Goal: Information Seeking & Learning: Learn about a topic

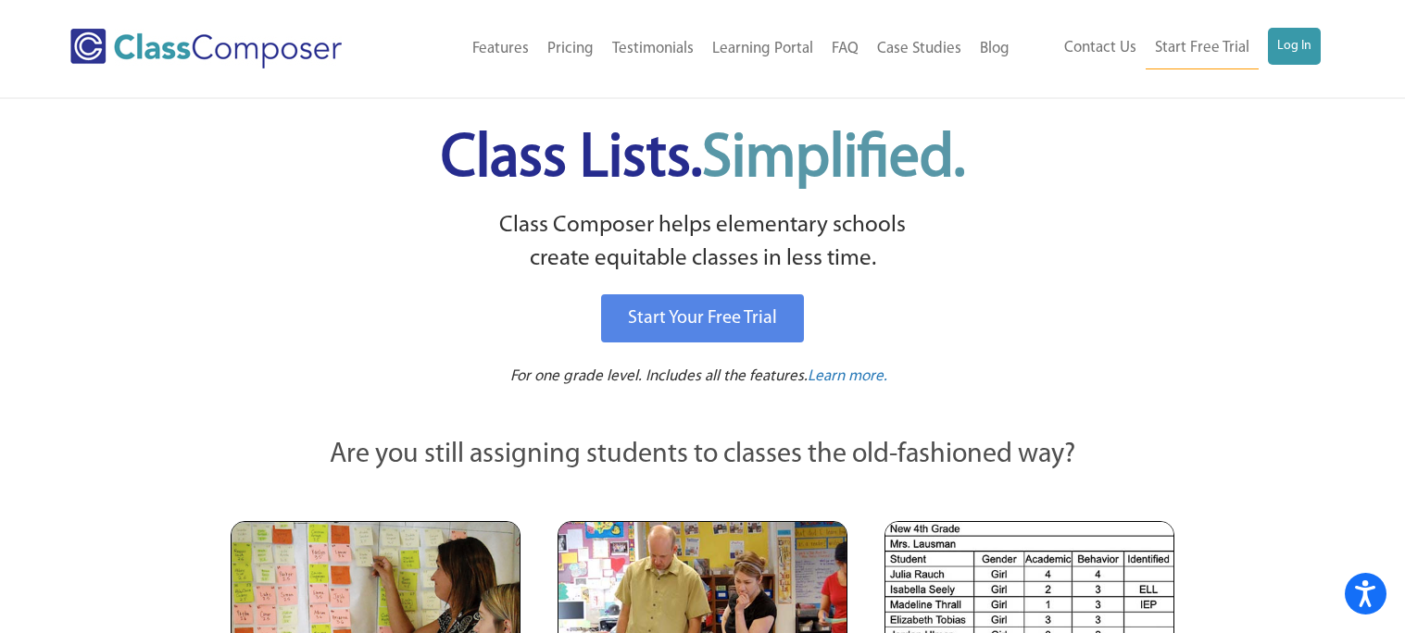
click at [1266, 42] on ul "Contact Us Start Free Trial Log In" at bounding box center [1188, 49] width 266 height 42
click at [1283, 46] on link "Log In" at bounding box center [1294, 46] width 53 height 37
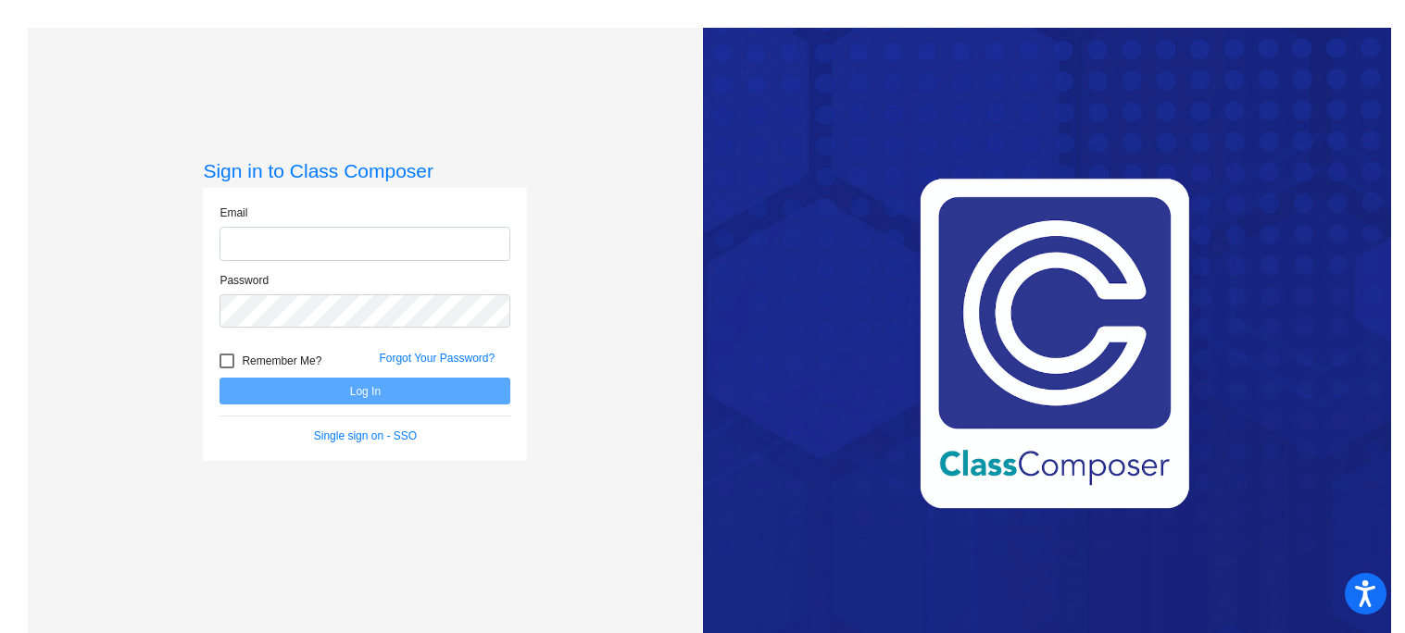
type input "[EMAIL_ADDRESS][DOMAIN_NAME]"
click at [377, 395] on button "Log In" at bounding box center [364, 391] width 291 height 27
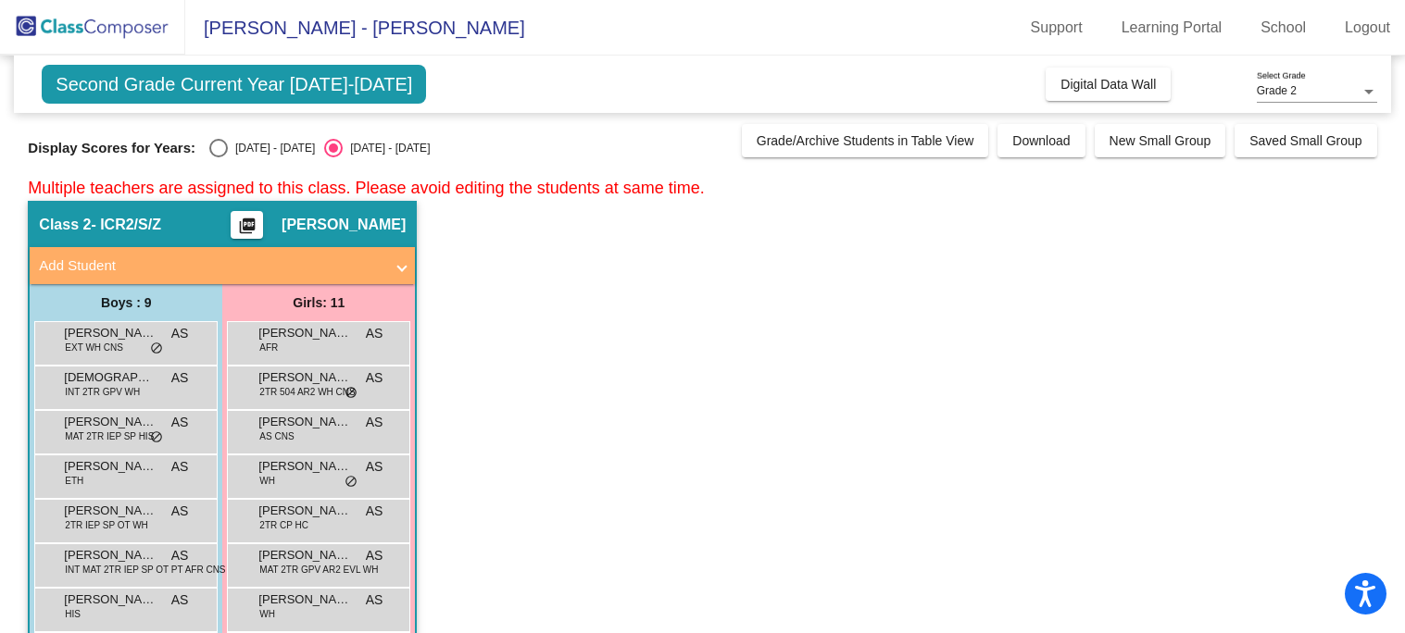
click at [209, 147] on div "Select an option" at bounding box center [218, 148] width 19 height 19
click at [218, 157] on input "[DATE] - [DATE]" at bounding box center [218, 157] width 1 height 1
radio input "true"
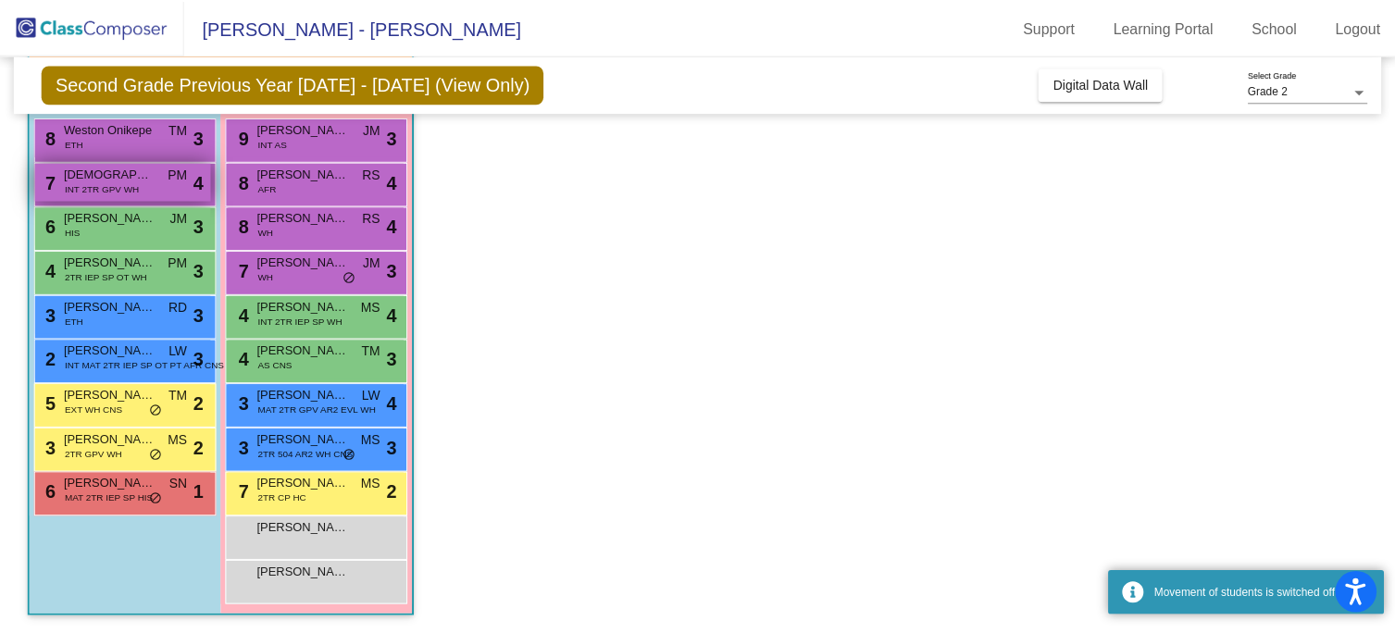
scroll to position [203, 0]
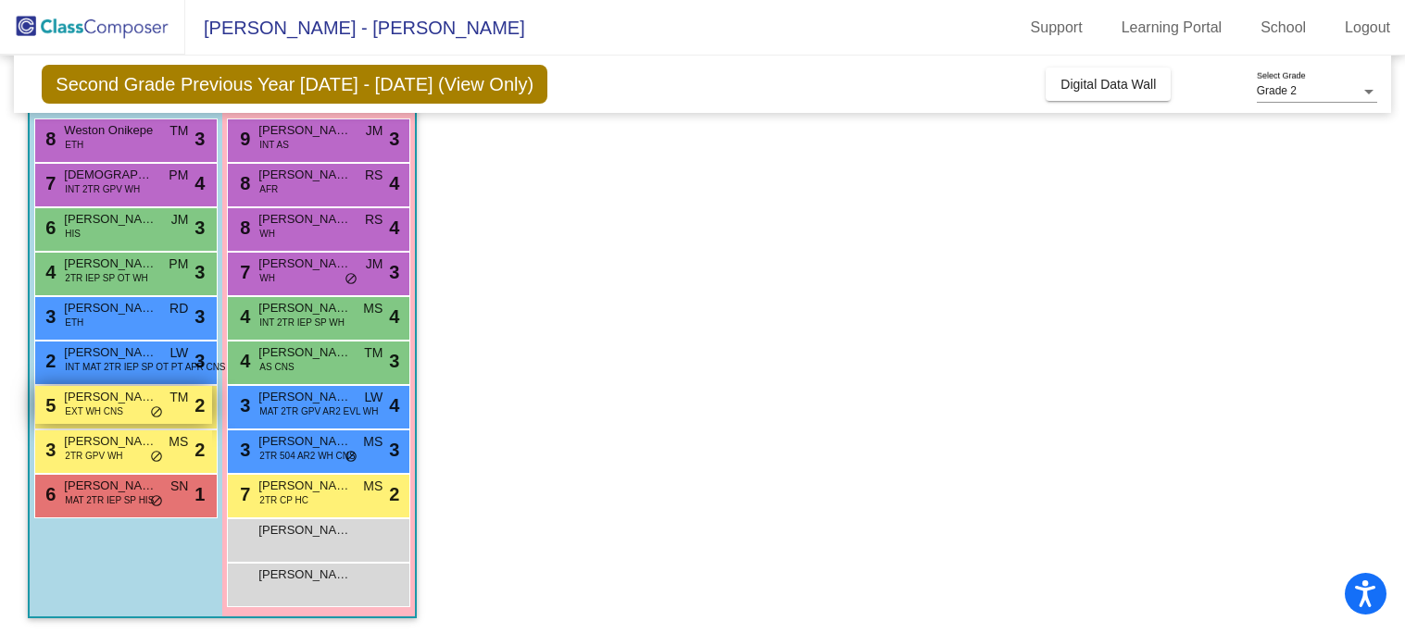
click at [119, 415] on div "5 [PERSON_NAME] EXT WH CNS TM lock do_not_disturb_alt 2" at bounding box center [123, 405] width 177 height 38
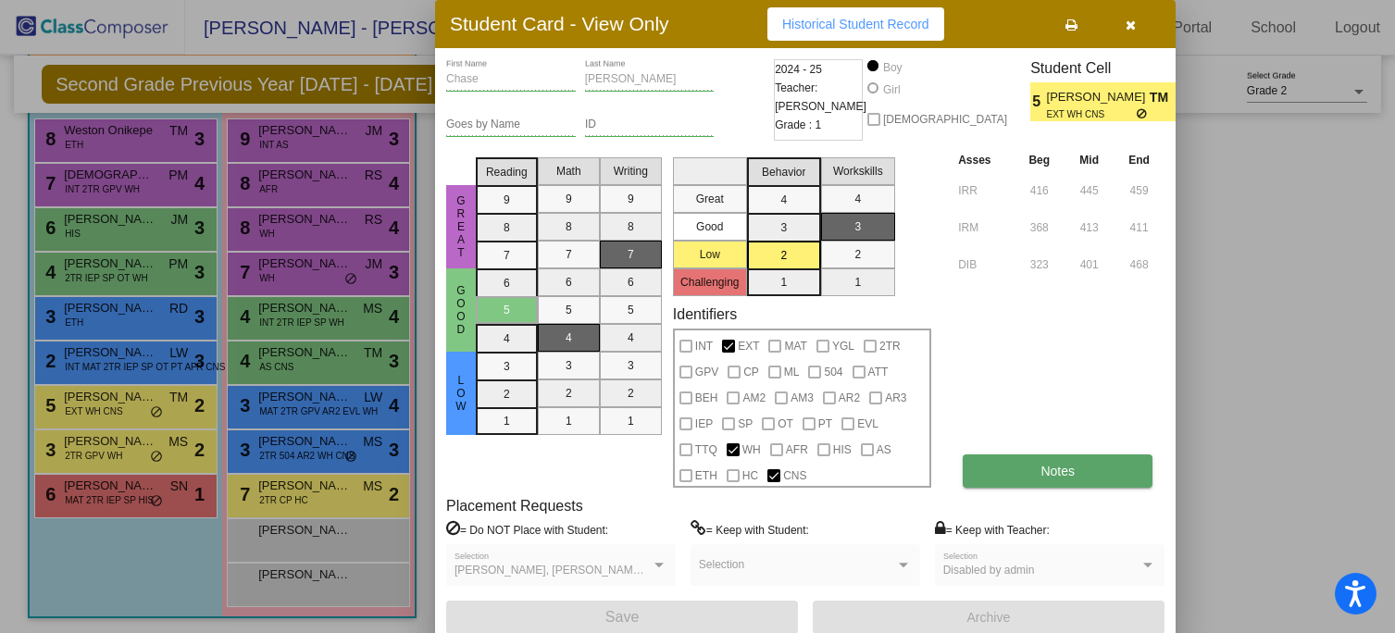
click at [1088, 485] on button "Notes" at bounding box center [1058, 471] width 190 height 33
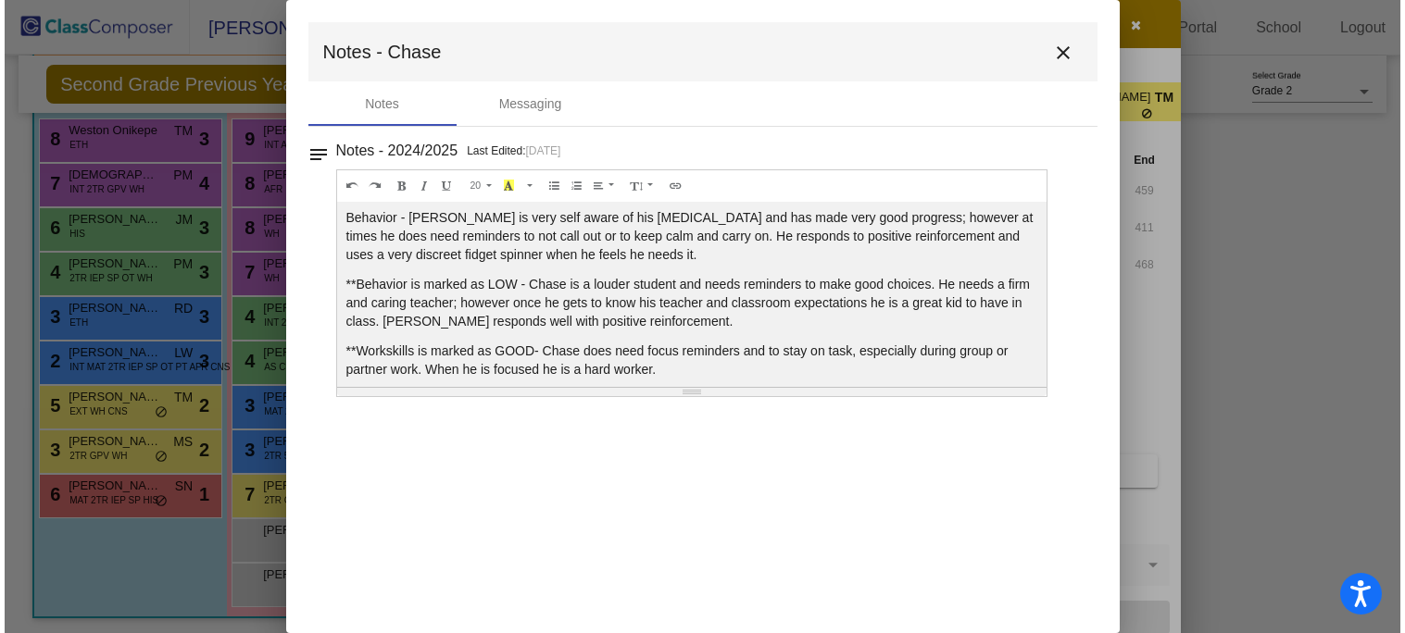
scroll to position [44, 0]
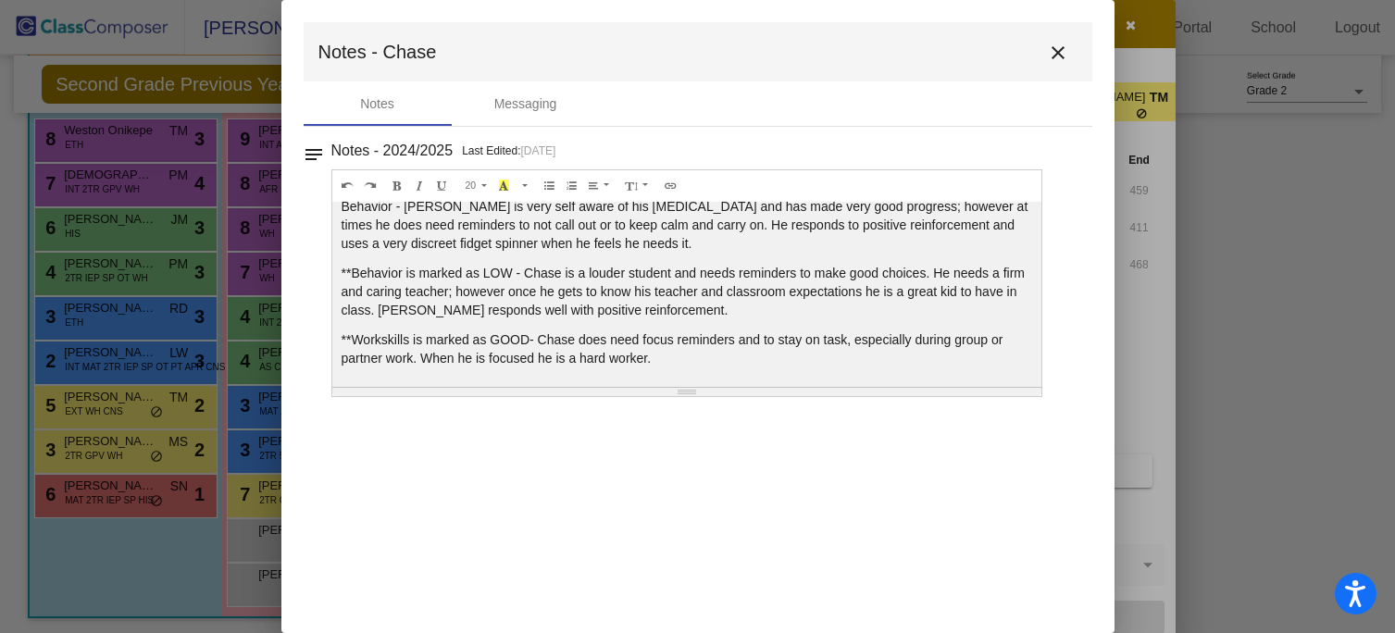
click at [1059, 49] on mat-icon "close" at bounding box center [1059, 53] width 22 height 22
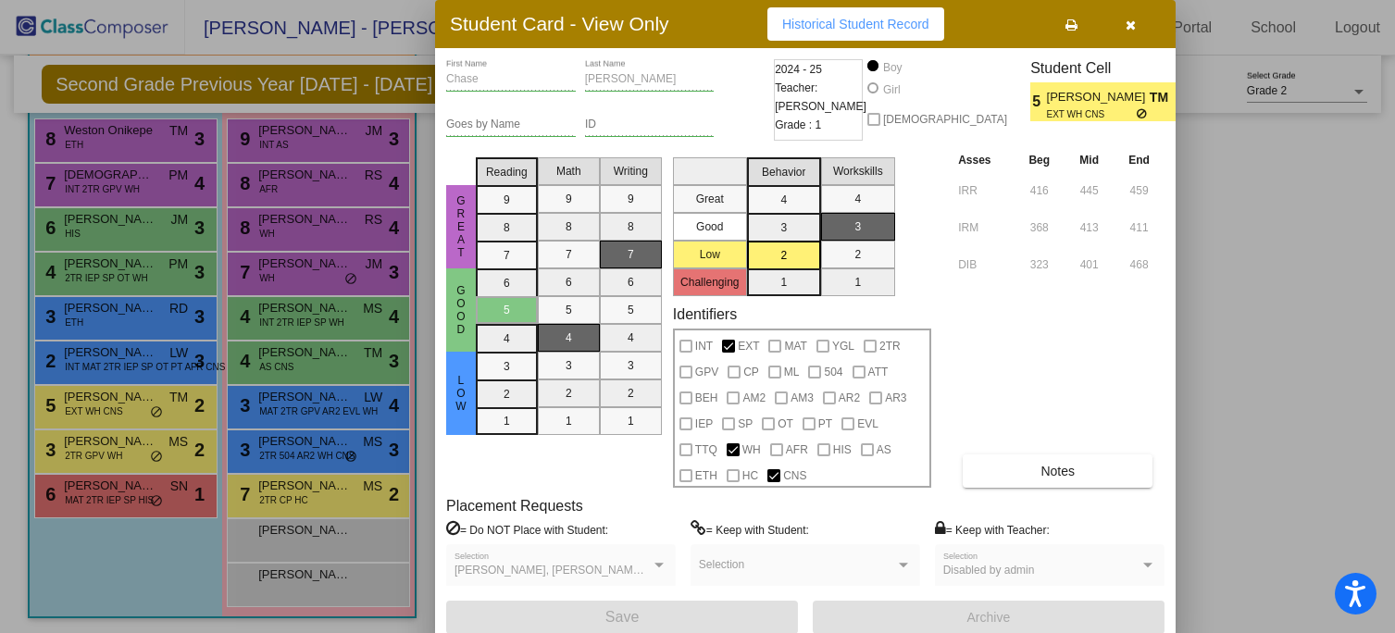
click at [1124, 14] on button "button" at bounding box center [1131, 23] width 59 height 33
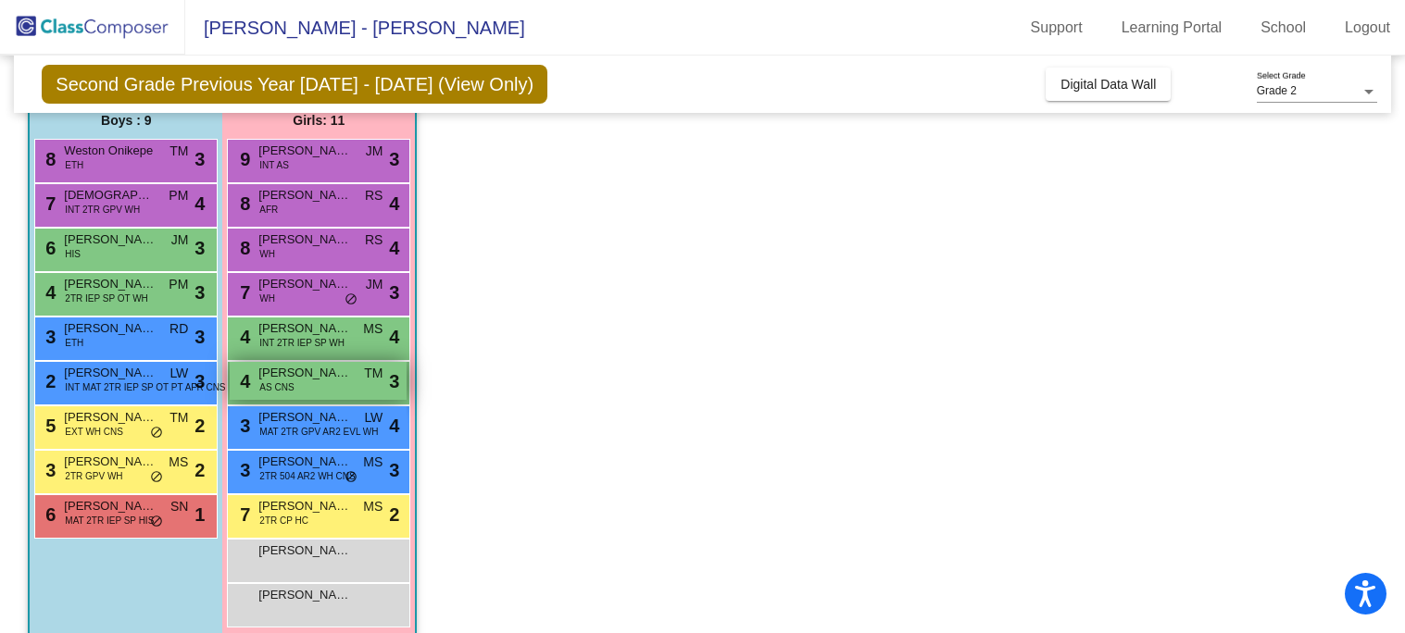
scroll to position [173, 0]
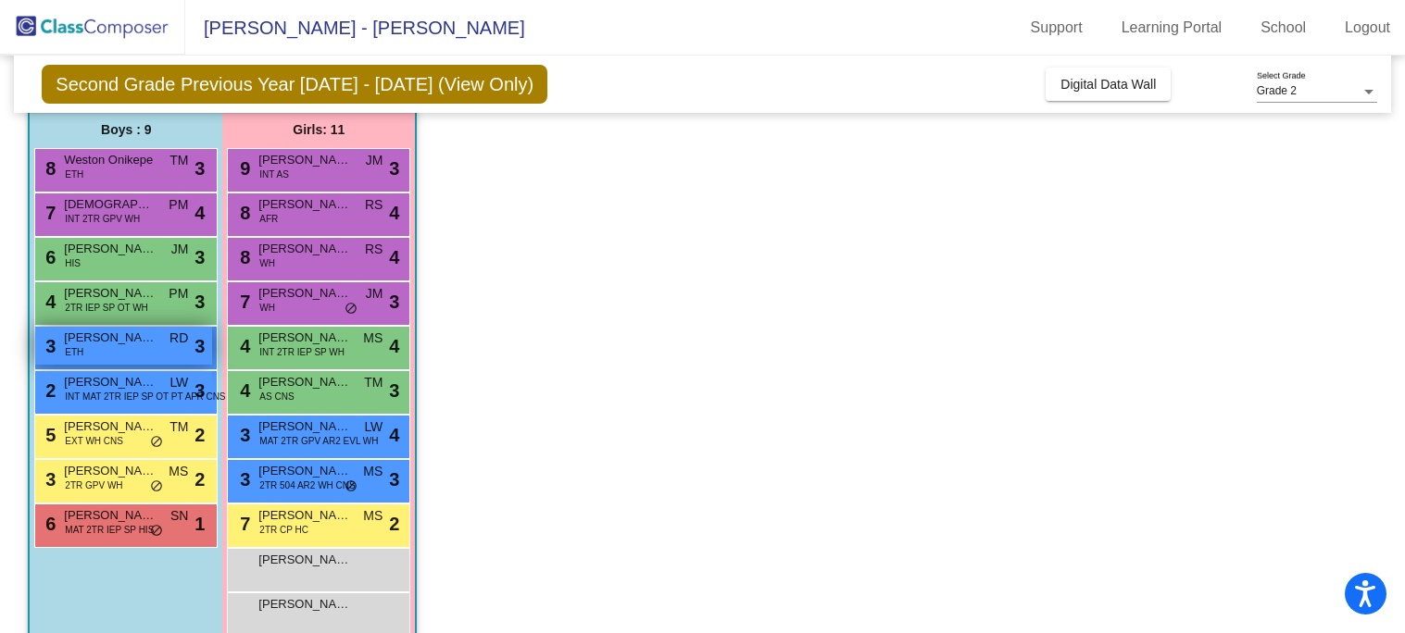
click at [73, 353] on span "ETH" at bounding box center [74, 352] width 19 height 14
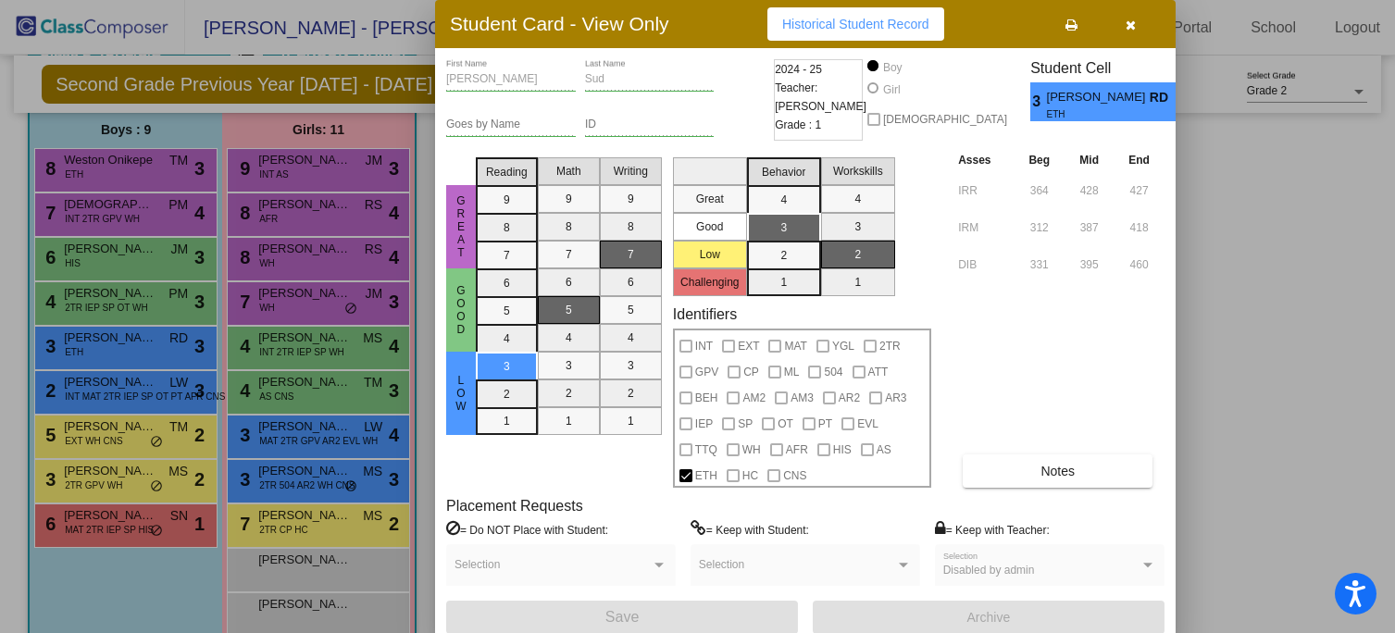
click at [1134, 28] on icon "button" at bounding box center [1132, 25] width 10 height 13
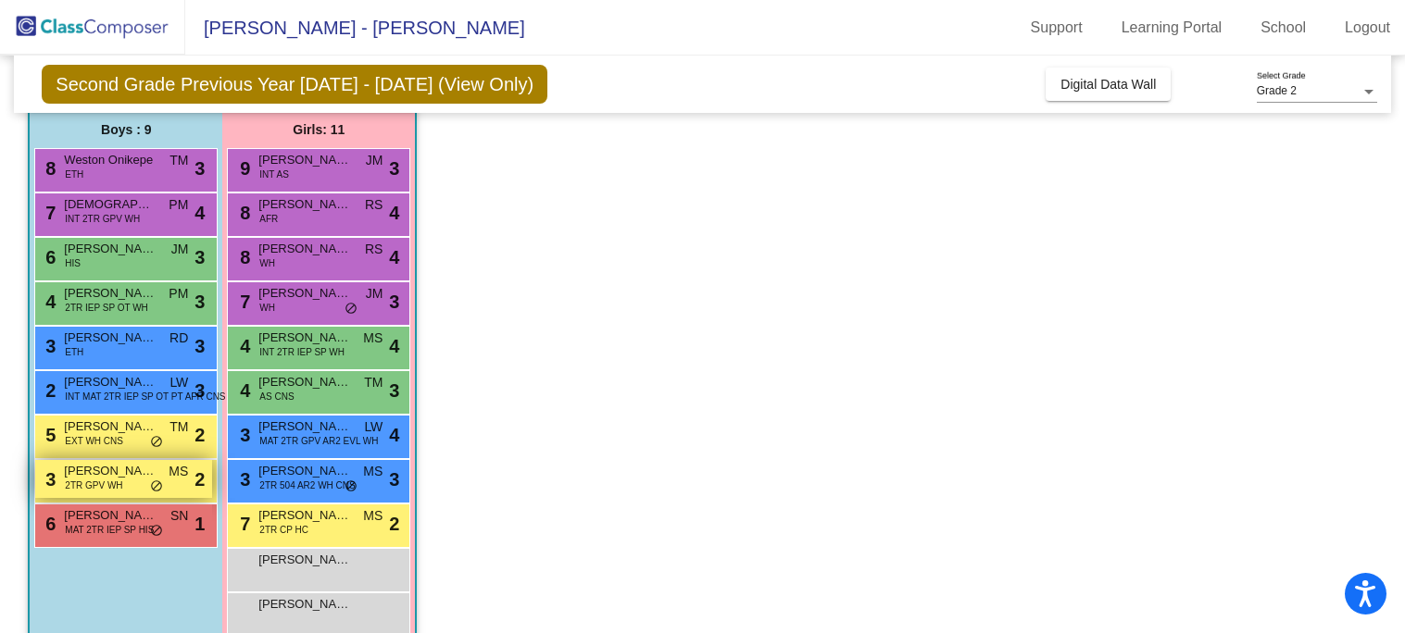
click at [106, 479] on span "2TR GPV WH" at bounding box center [93, 486] width 57 height 14
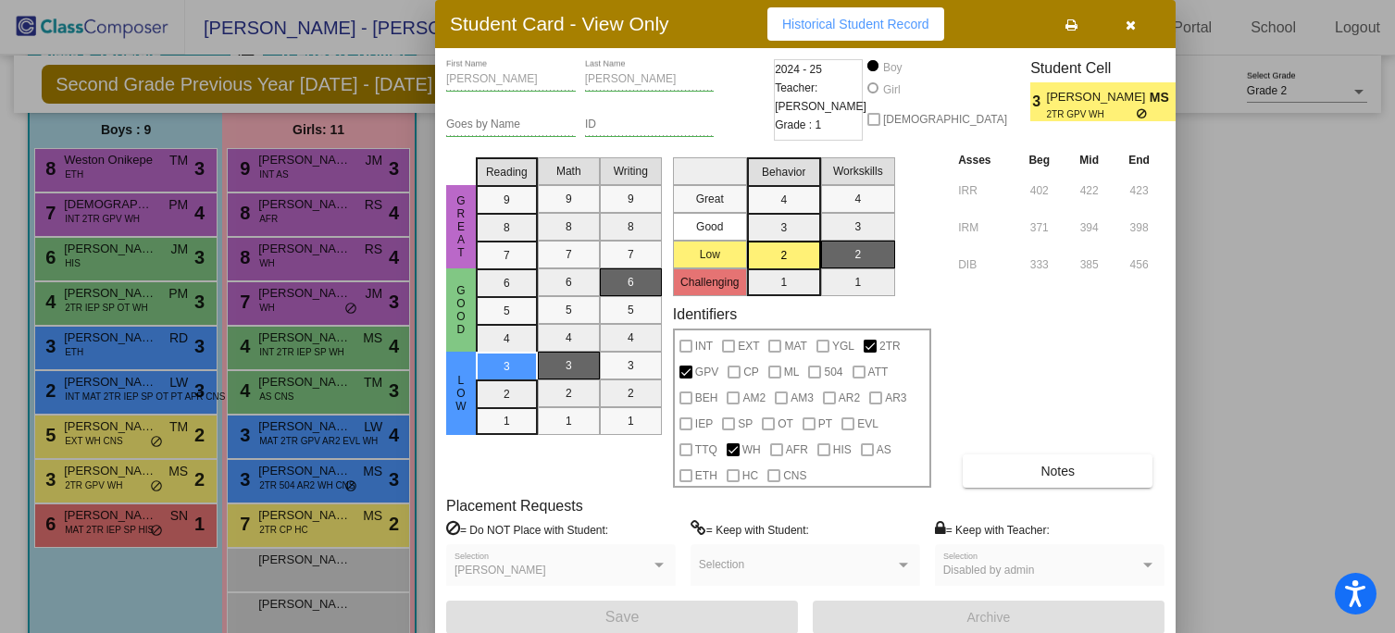
click at [1119, 26] on button "button" at bounding box center [1131, 23] width 59 height 33
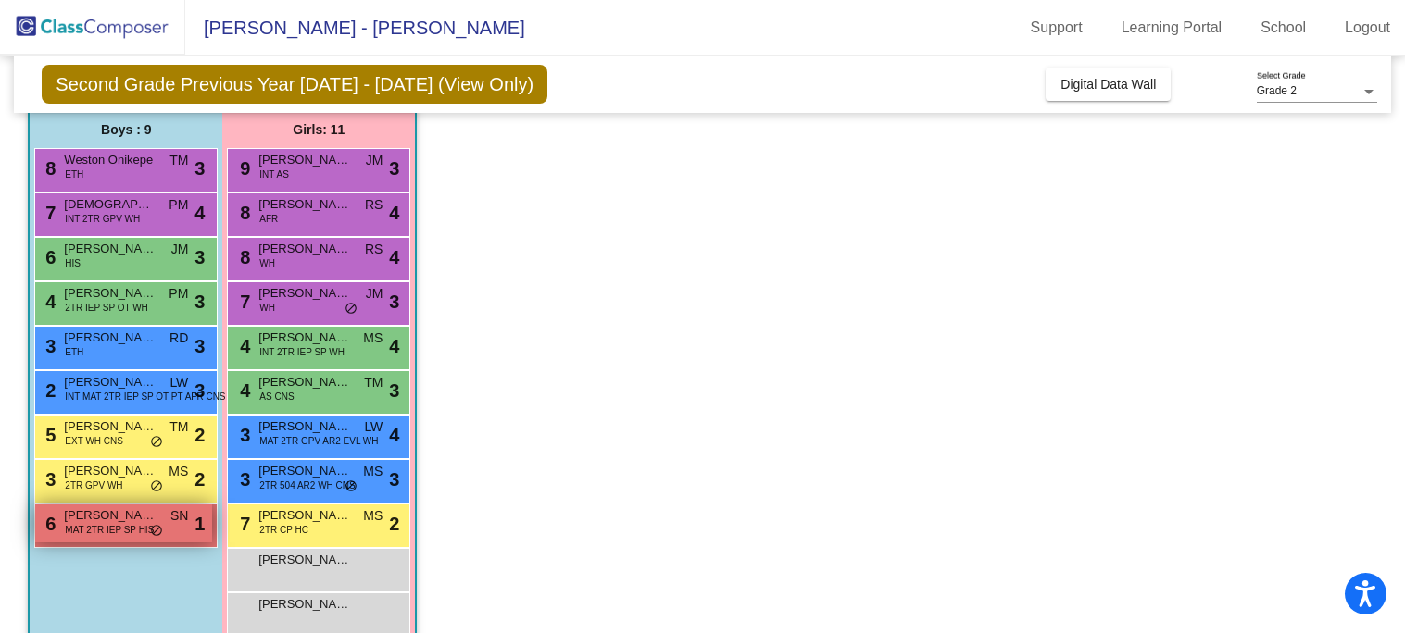
click at [153, 537] on span "do_not_disturb_alt" at bounding box center [156, 531] width 13 height 15
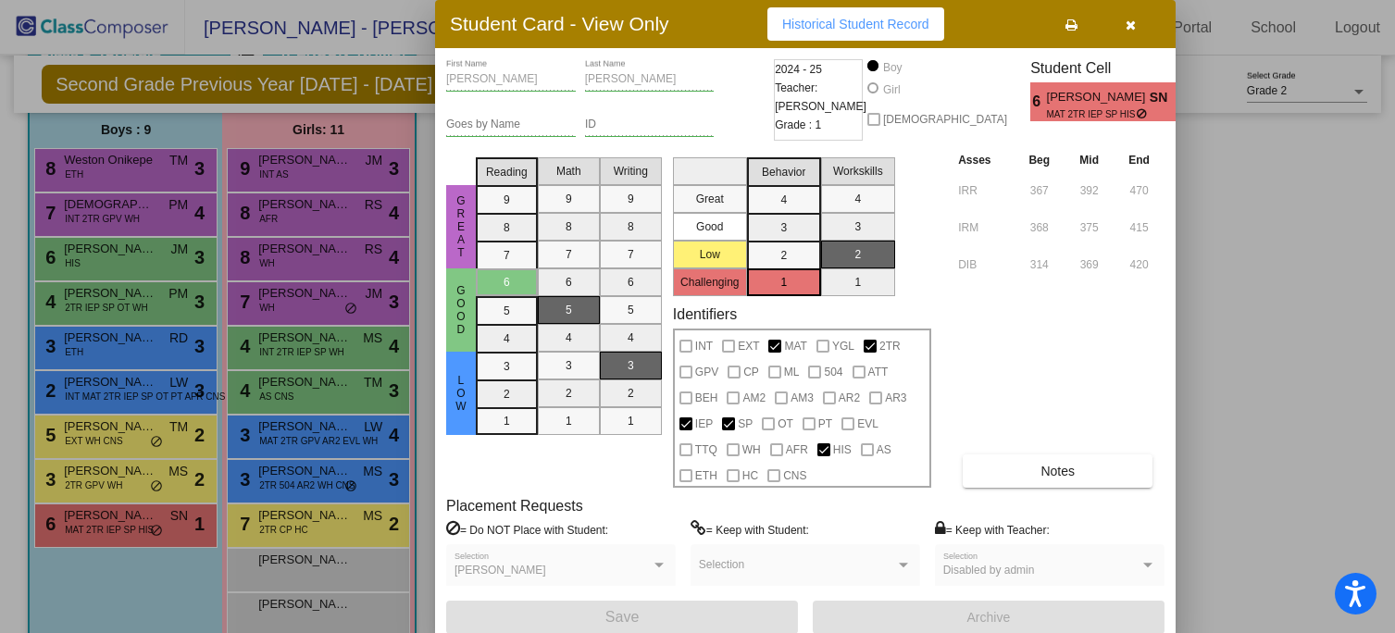
click at [1143, 27] on button "button" at bounding box center [1131, 23] width 59 height 33
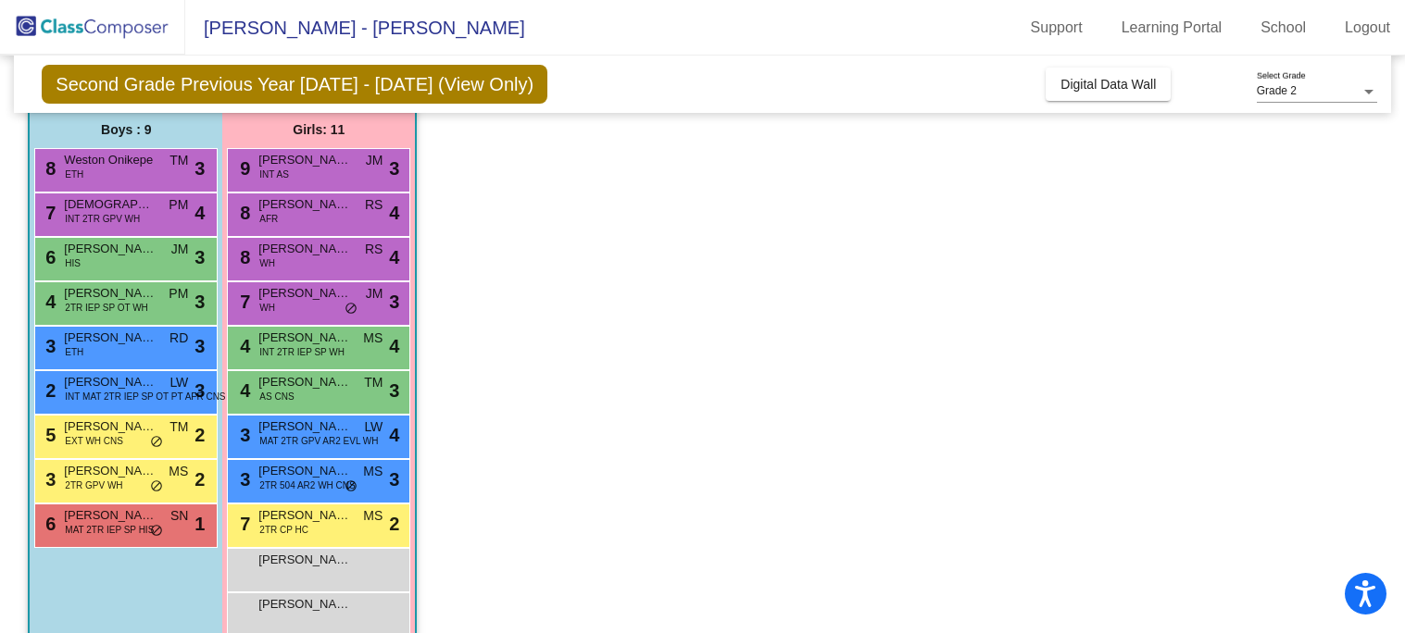
click at [121, 498] on div "3 [PERSON_NAME] 2TR GPV WH MS lock do_not_disturb_alt 2" at bounding box center [125, 481] width 183 height 44
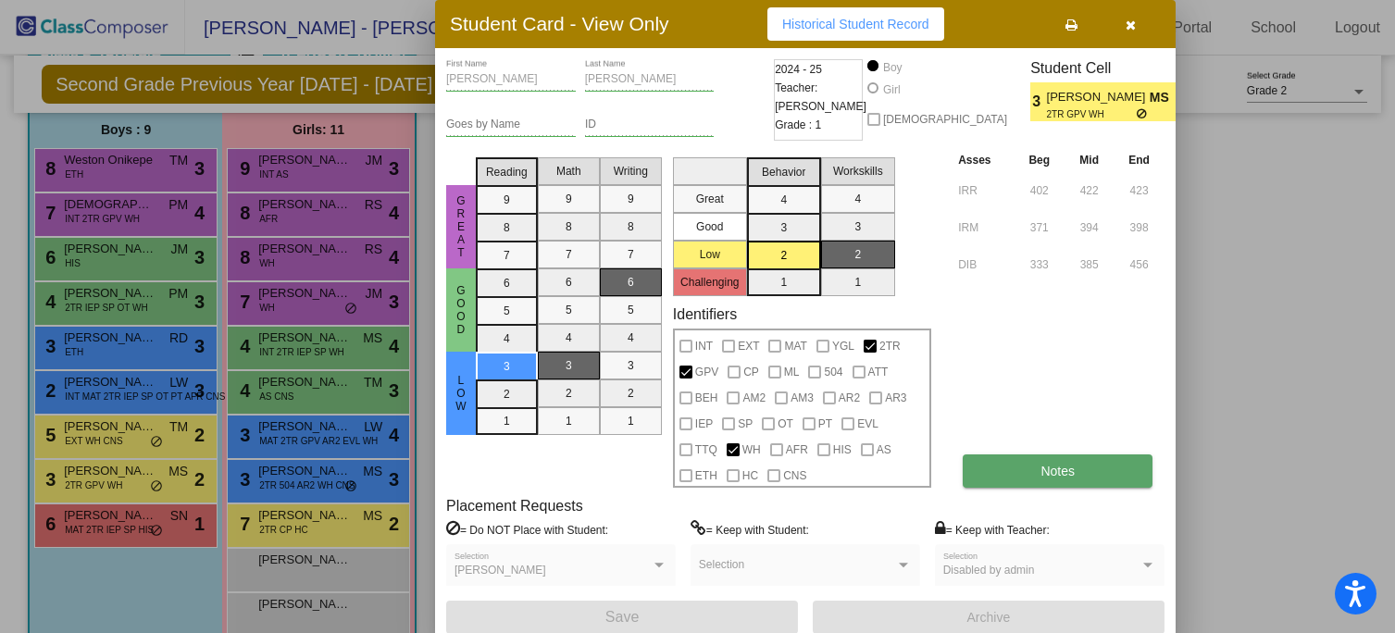
click at [1023, 463] on button "Notes" at bounding box center [1058, 471] width 190 height 33
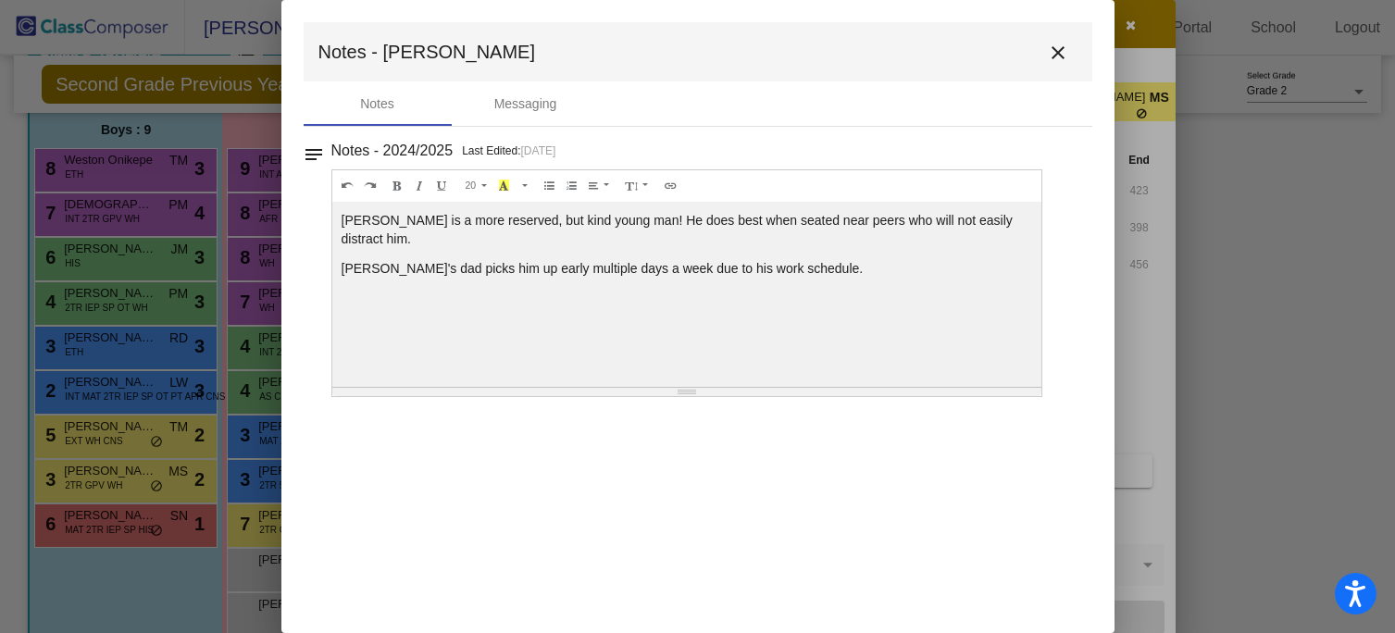
click at [1066, 44] on mat-icon "close" at bounding box center [1059, 53] width 22 height 22
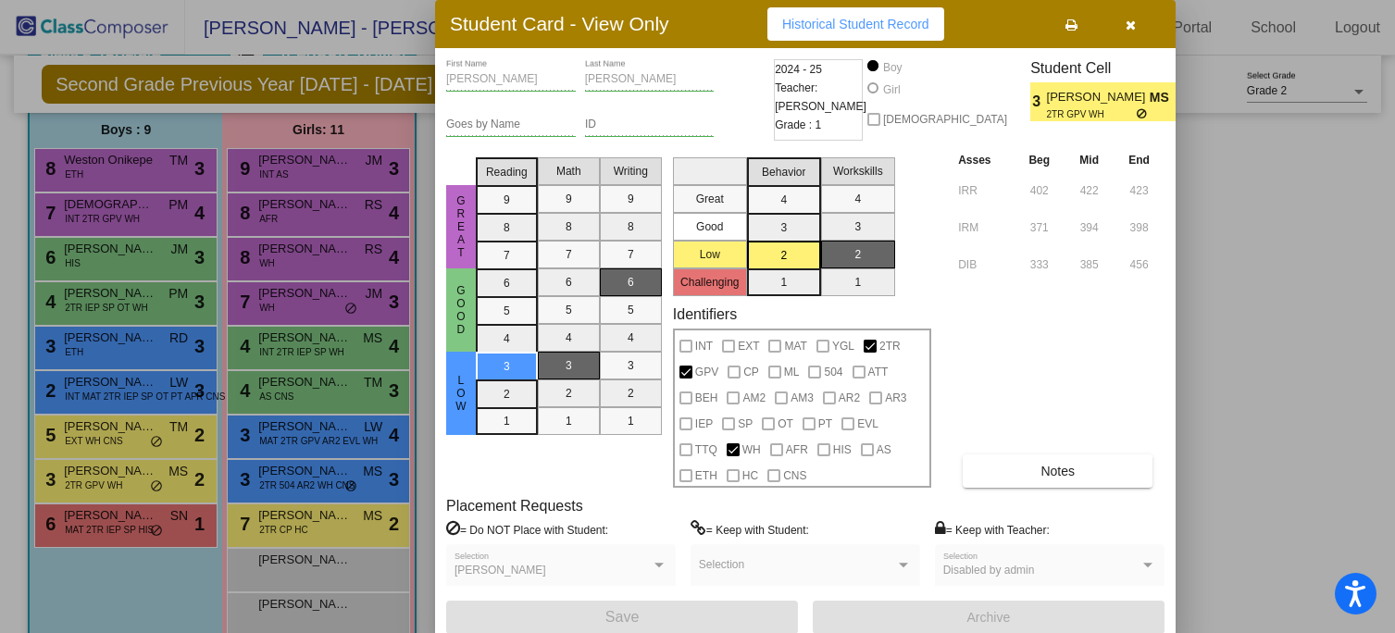
click at [1136, 31] on button "button" at bounding box center [1131, 23] width 59 height 33
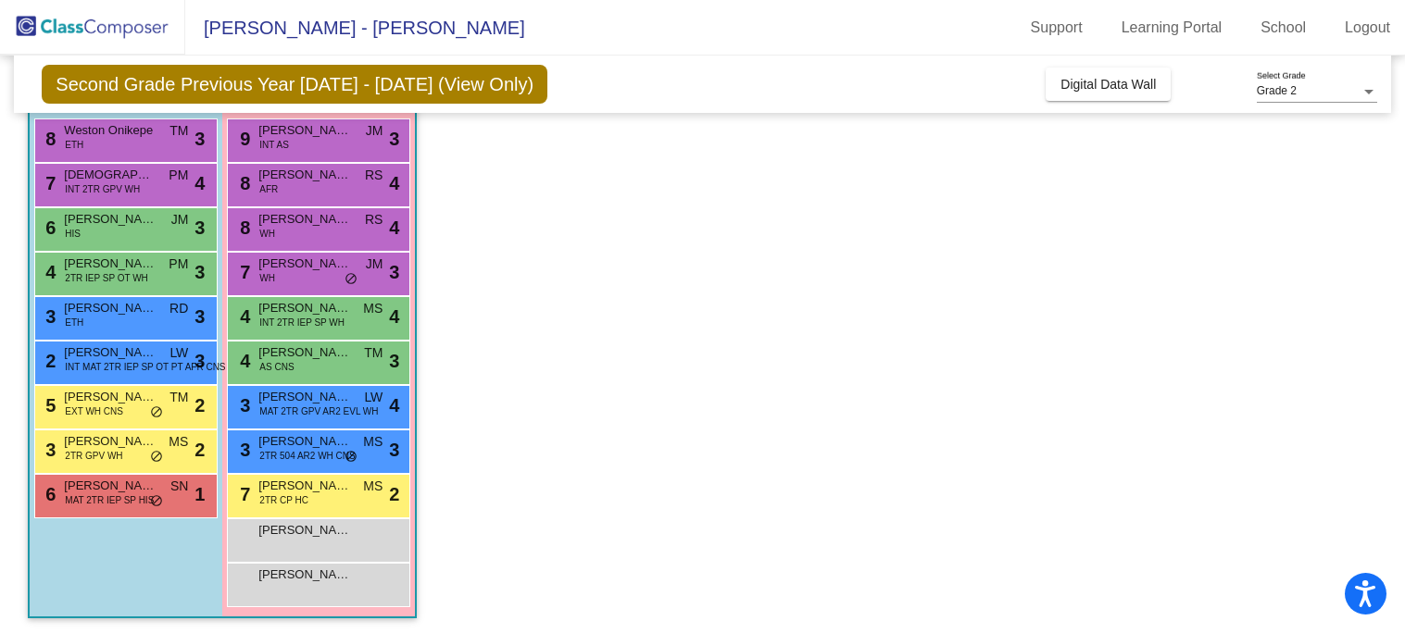
scroll to position [204, 0]
click at [104, 232] on div "6 [PERSON_NAME] HIS JM lock do_not_disturb_alt 3" at bounding box center [123, 226] width 177 height 38
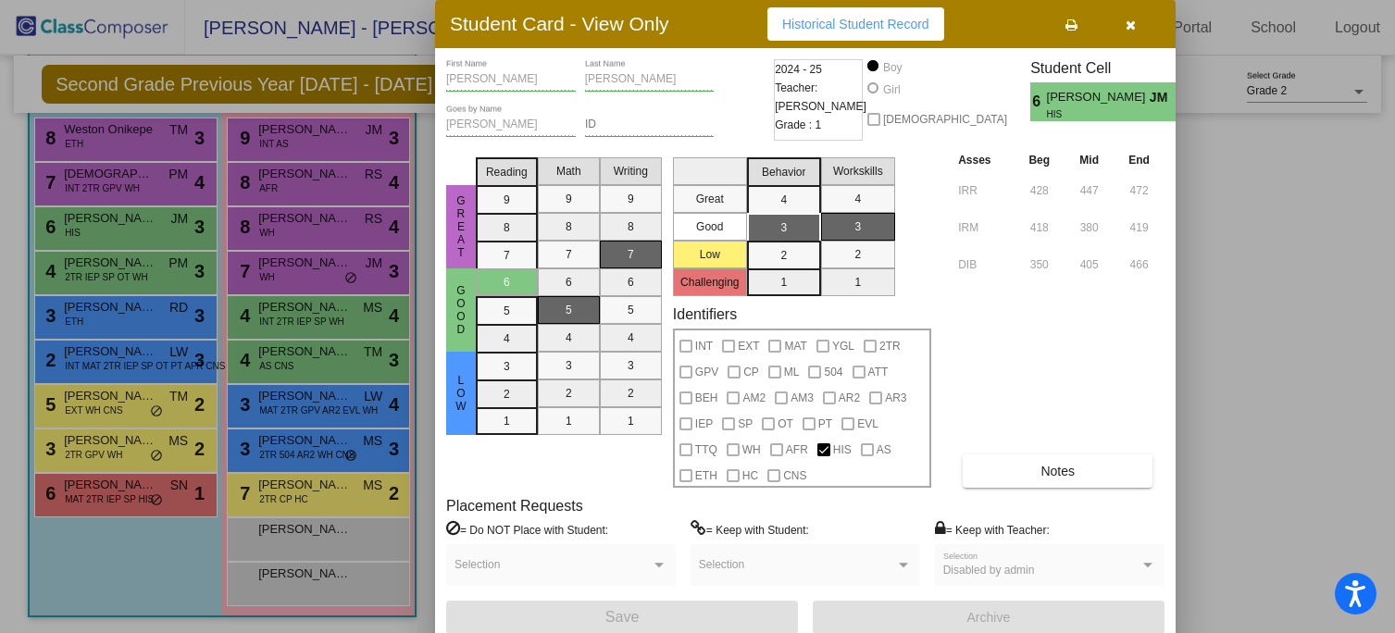
click at [1130, 22] on icon "button" at bounding box center [1132, 25] width 10 height 13
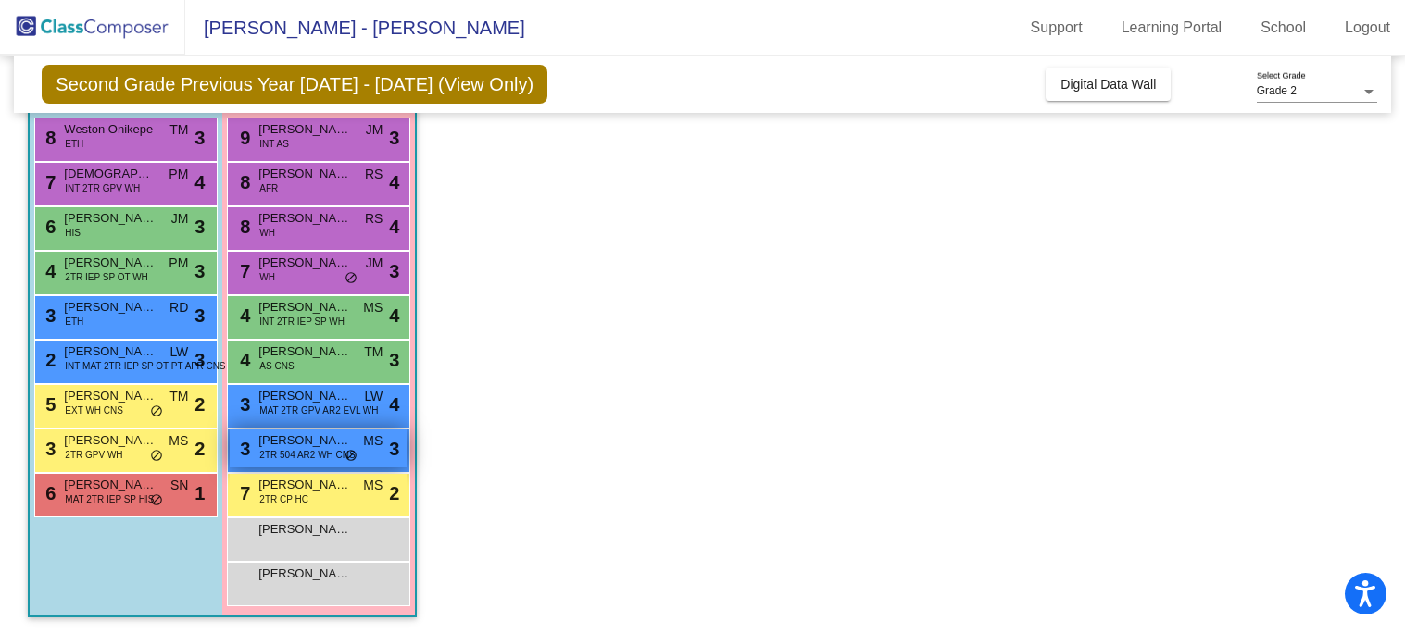
click at [269, 455] on span "2TR 504 AR2 WH CNS" at bounding box center [306, 455] width 95 height 14
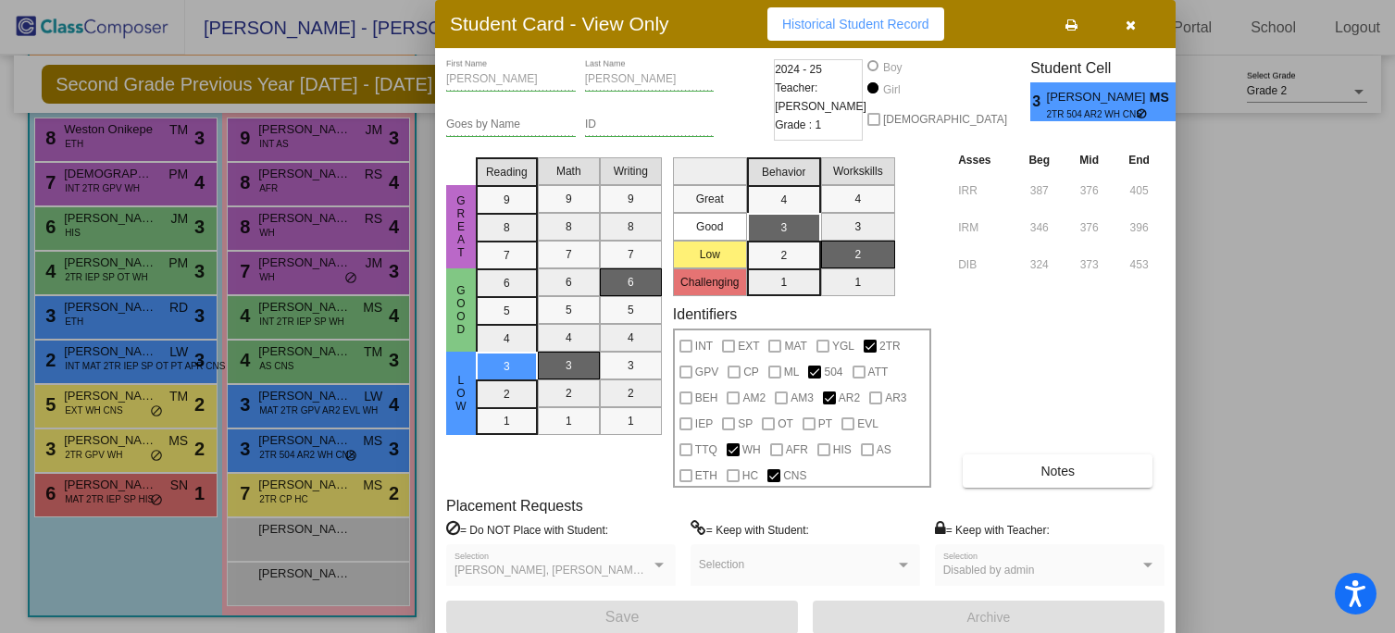
click at [1132, 33] on button "button" at bounding box center [1131, 23] width 59 height 33
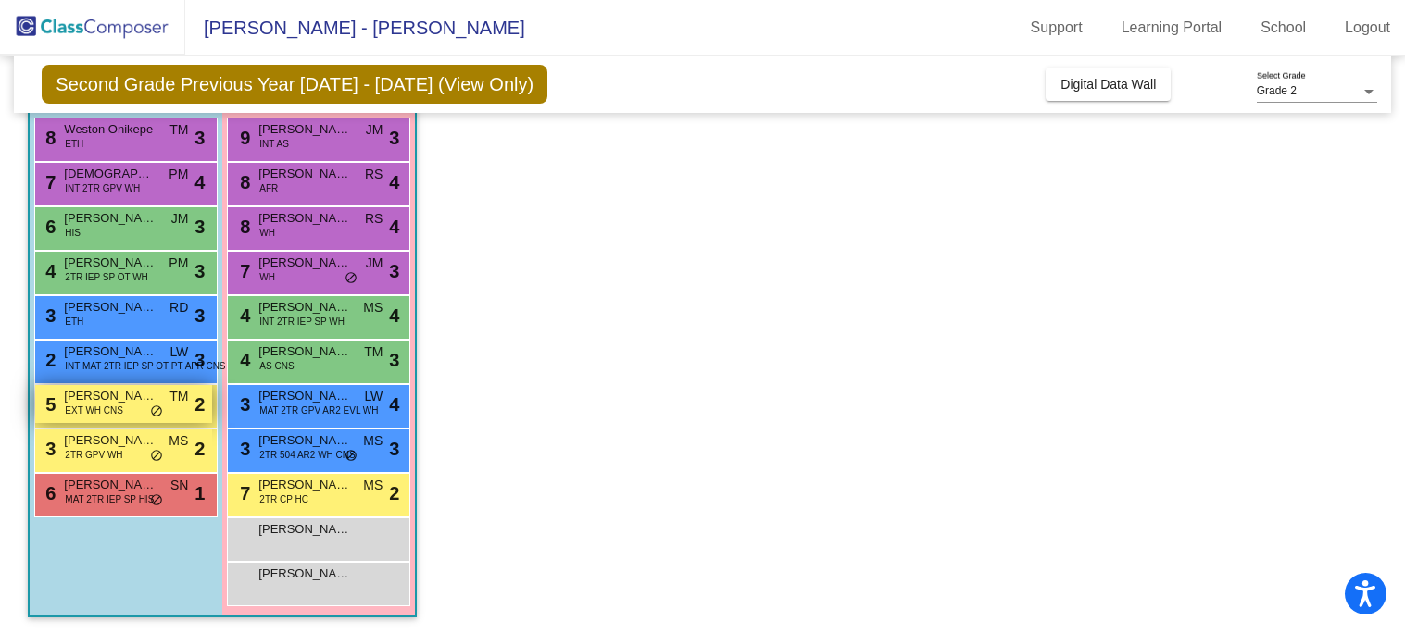
click at [92, 420] on div "5 [PERSON_NAME] EXT WH CNS TM lock do_not_disturb_alt 2" at bounding box center [123, 404] width 177 height 38
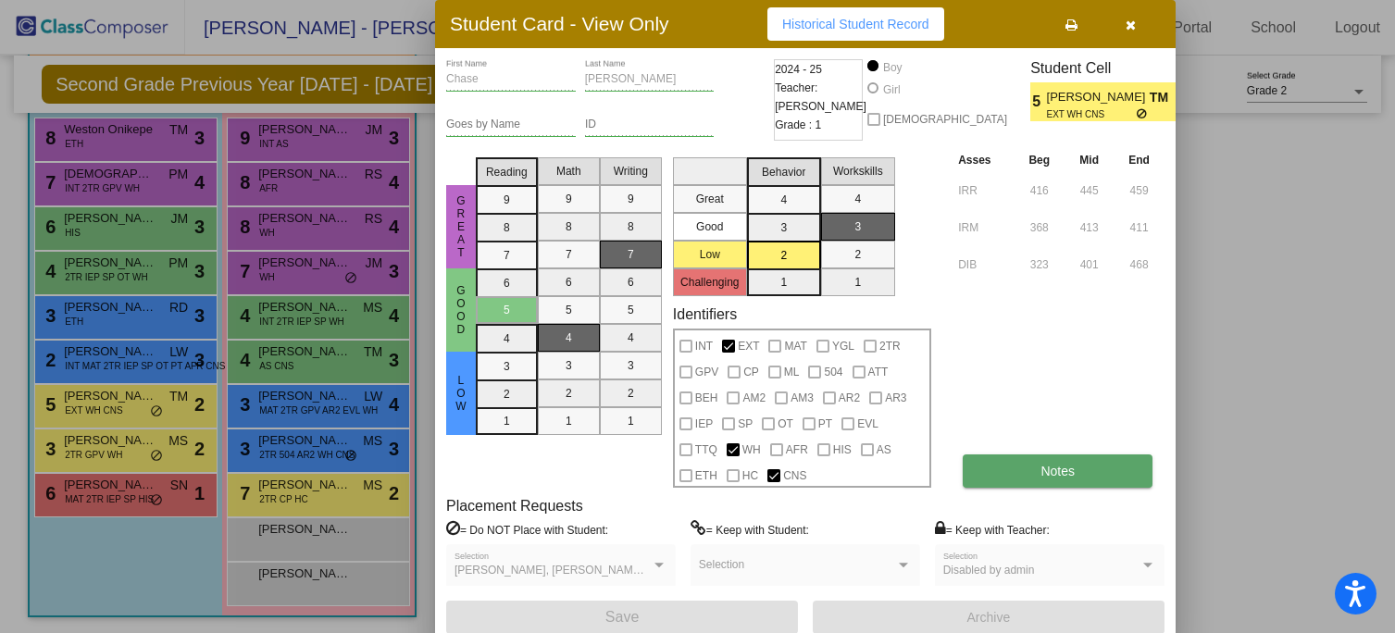
click at [1071, 473] on span "Notes" at bounding box center [1058, 471] width 34 height 15
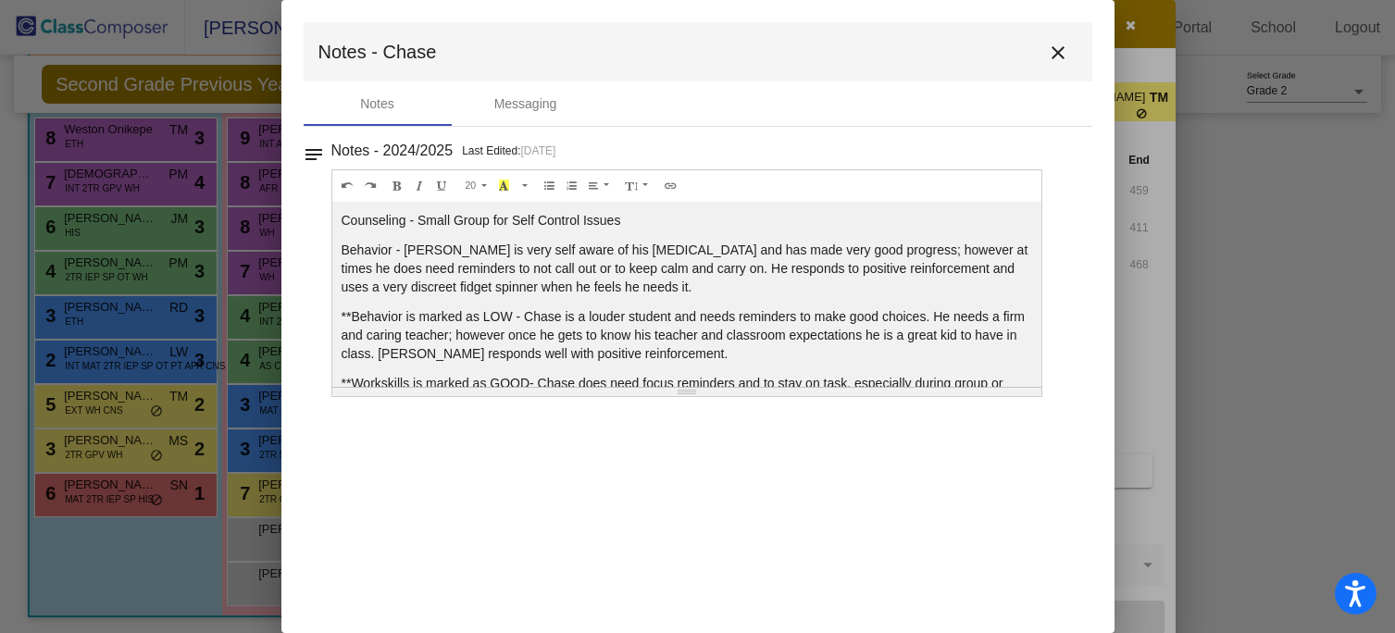
click at [1067, 44] on mat-icon "close" at bounding box center [1059, 53] width 22 height 22
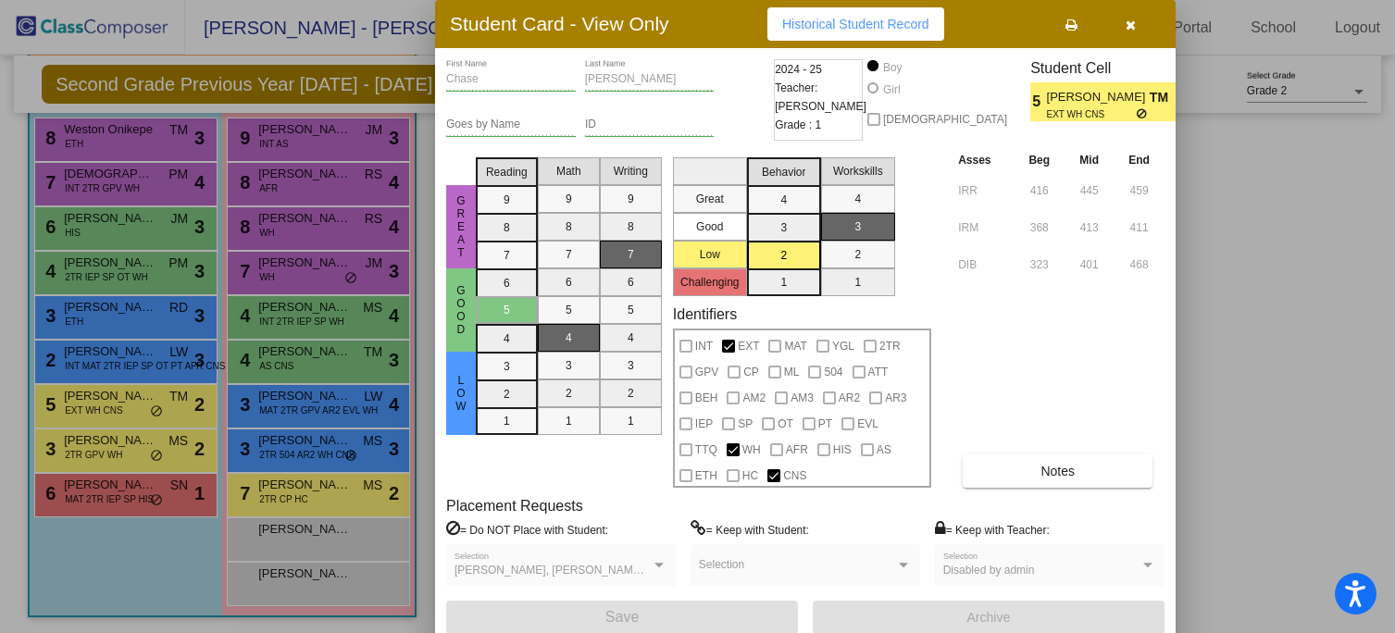
click at [1130, 23] on icon "button" at bounding box center [1132, 25] width 10 height 13
